Goal: Navigation & Orientation: Find specific page/section

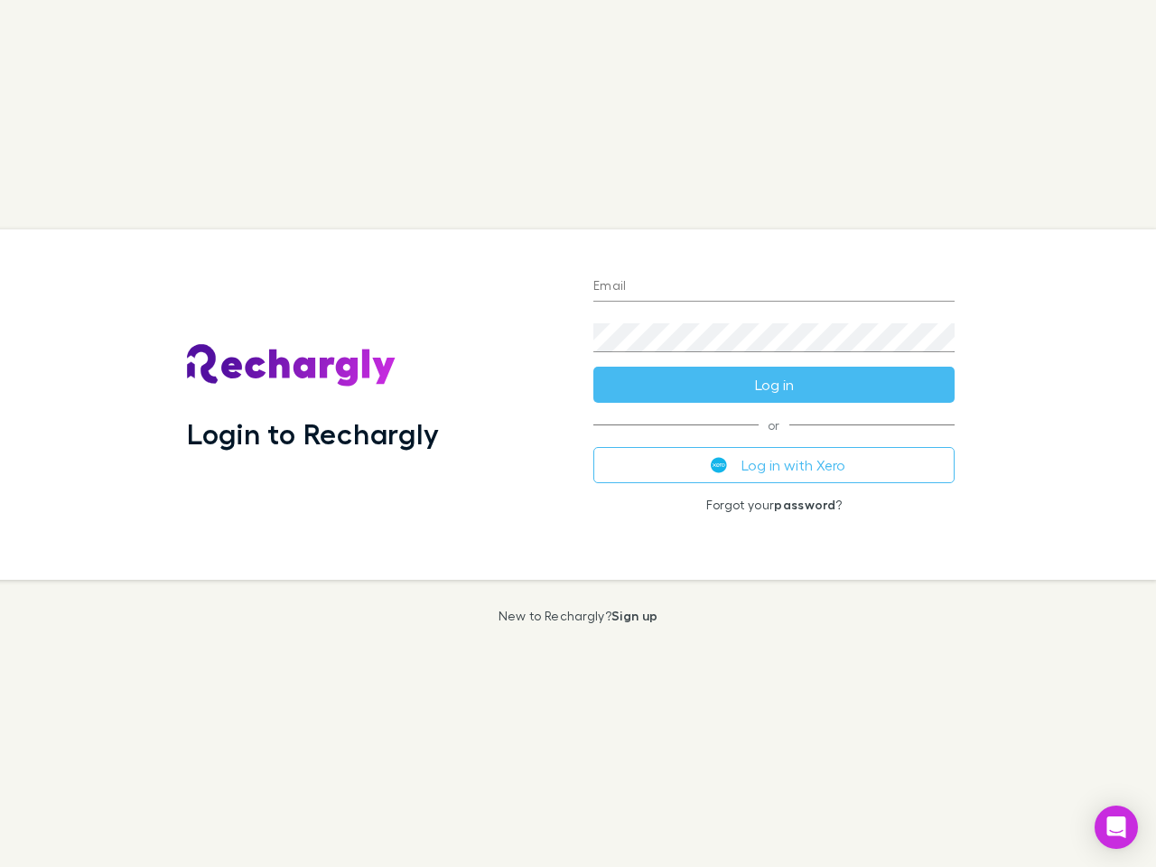
click at [578, 434] on div "Login to Rechargly" at bounding box center [376, 404] width 407 height 351
click at [774, 287] on input "Email" at bounding box center [774, 287] width 361 height 29
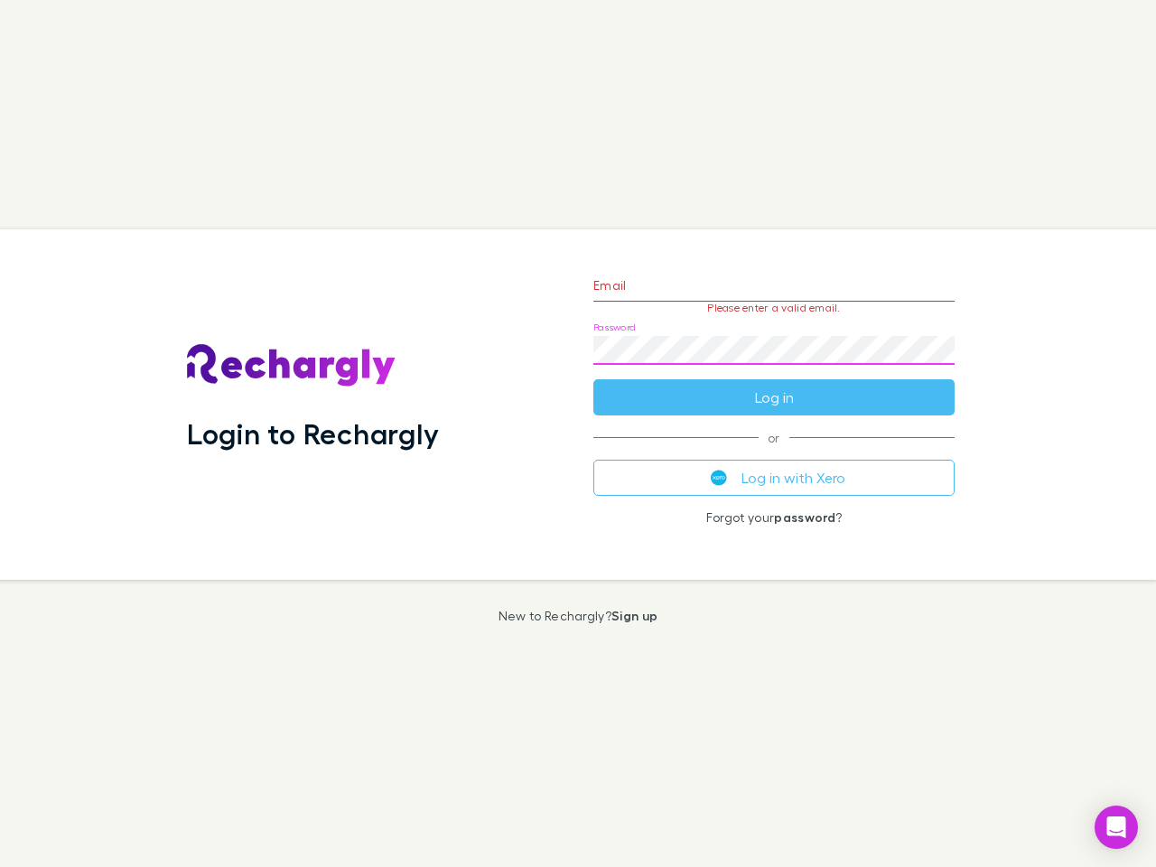
click at [774, 385] on form "Email Please enter a valid email. Password Log in" at bounding box center [774, 336] width 361 height 157
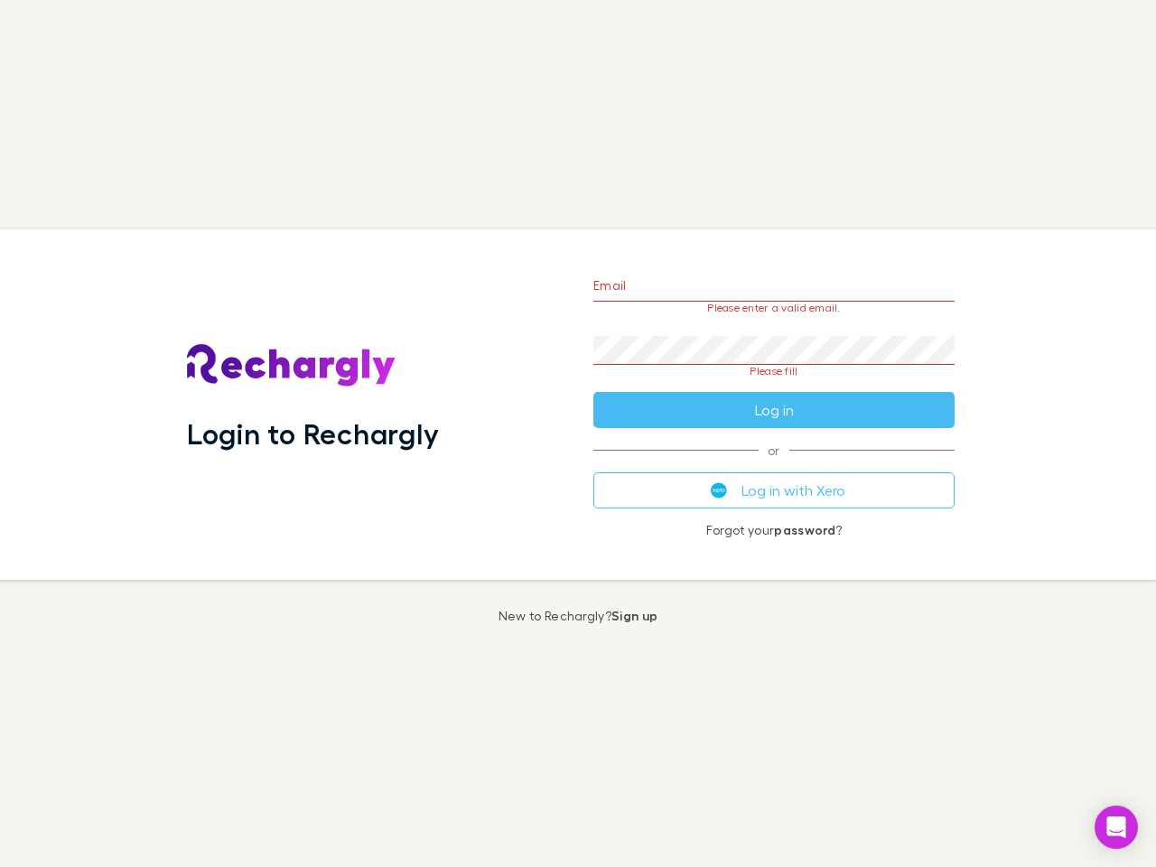
click at [774, 465] on div "Email Please enter a valid email. Password Please fill Log in or Log in with Xe…" at bounding box center [774, 404] width 390 height 351
click at [1117, 828] on icon "Open Intercom Messenger" at bounding box center [1117, 828] width 19 height 22
